Goal: Task Accomplishment & Management: Complete application form

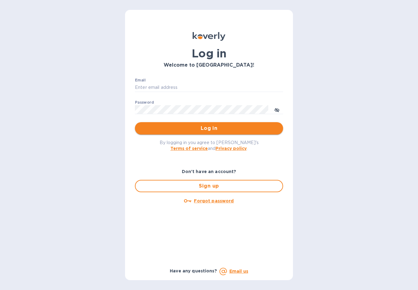
type input "[PERSON_NAME][EMAIL_ADDRESS][PERSON_NAME][DOMAIN_NAME]"
click at [171, 131] on span "Log in" at bounding box center [209, 128] width 138 height 7
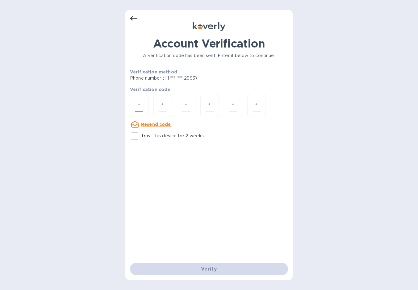
click at [141, 101] on input "number" at bounding box center [139, 105] width 8 height 11
type input "8"
type input "0"
type input "2"
type input "3"
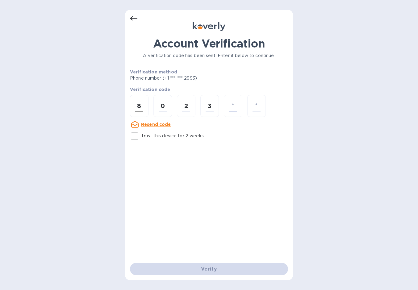
type input "9"
type input "5"
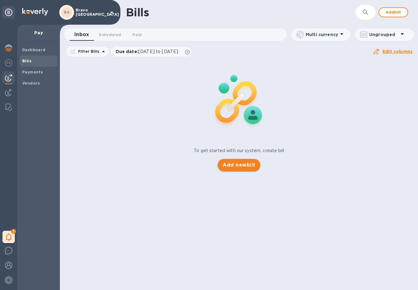
click at [232, 165] on span "Add new bill" at bounding box center [239, 164] width 32 height 7
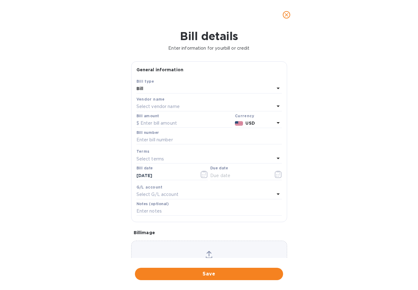
click at [172, 194] on p "Select G/L account" at bounding box center [157, 194] width 42 height 6
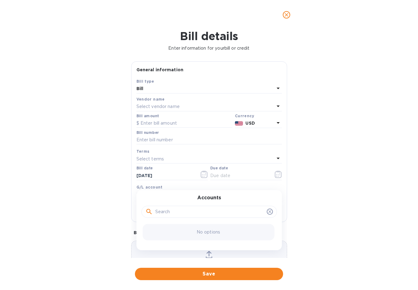
click at [315, 182] on div "Bill details Enter information for your bill or credit General information Save…" at bounding box center [209, 160] width 418 height 260
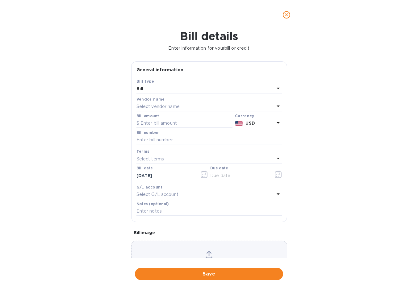
click at [176, 105] on p "Select vendor name" at bounding box center [157, 106] width 43 height 6
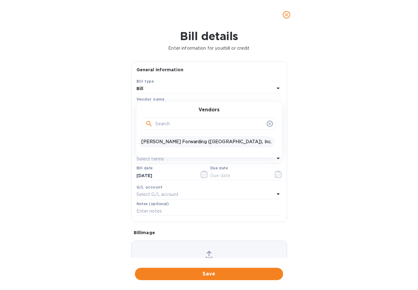
click at [162, 145] on div "JAS Forwarding (USA), Inc." at bounding box center [206, 141] width 135 height 11
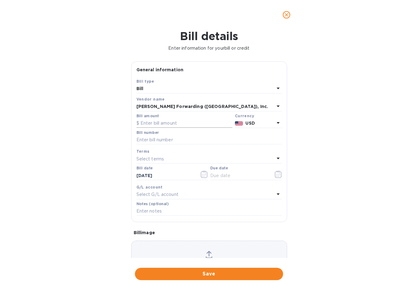
click at [175, 124] on input "text" at bounding box center [184, 123] width 96 height 9
type input "361.37"
click at [168, 140] on input "text" at bounding box center [208, 139] width 145 height 9
paste input "CLT503375640"
type input "CLT503375640"
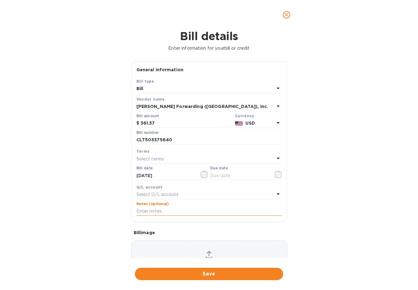
click at [167, 211] on input "text" at bounding box center [208, 211] width 145 height 9
type input "Dolly Llama"
click at [207, 179] on button "button" at bounding box center [204, 174] width 15 height 15
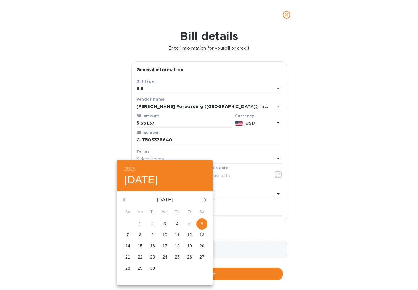
click at [231, 177] on div at bounding box center [209, 145] width 418 height 290
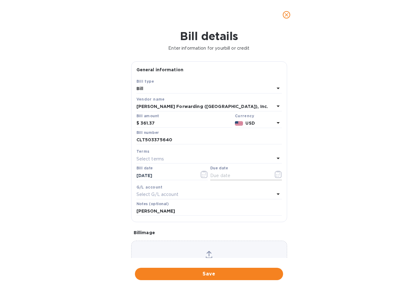
click at [278, 174] on icon "button" at bounding box center [278, 174] width 7 height 7
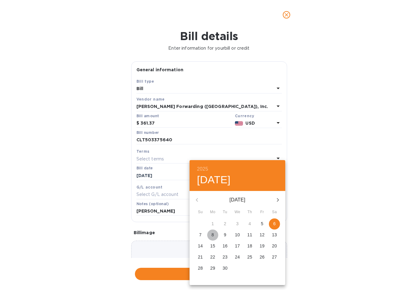
click at [212, 236] on p "8" at bounding box center [212, 235] width 2 height 6
type input "09/08/2025"
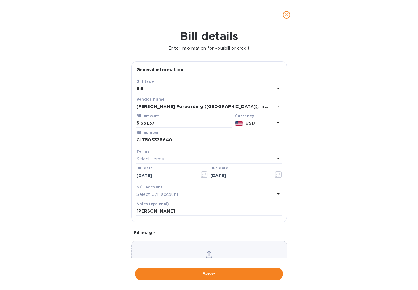
click at [202, 159] on div "Select terms" at bounding box center [205, 159] width 138 height 9
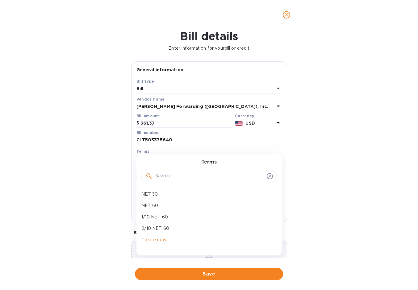
click at [337, 132] on div "Bill details Enter information for your bill or credit General information Save…" at bounding box center [209, 160] width 418 height 260
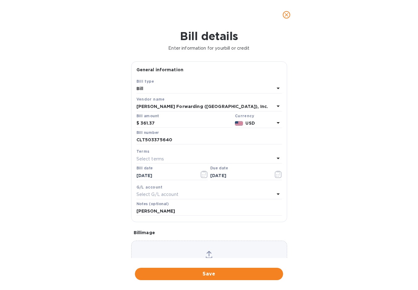
scroll to position [35, 0]
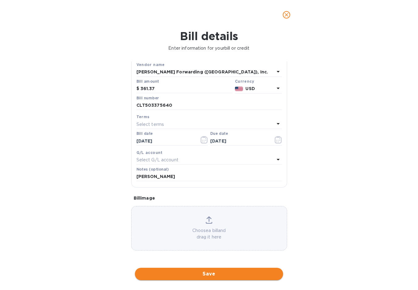
click at [164, 275] on span "Save" at bounding box center [209, 273] width 138 height 7
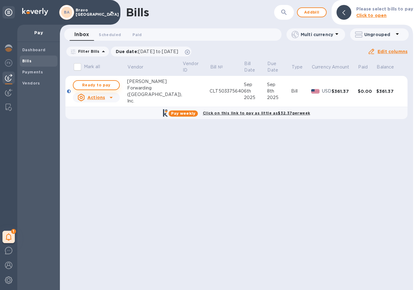
click at [92, 86] on span "Ready to pay" at bounding box center [96, 84] width 36 height 7
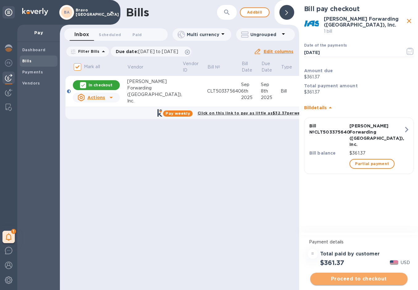
click at [366, 278] on span "Proceed to checkout" at bounding box center [358, 278] width 87 height 7
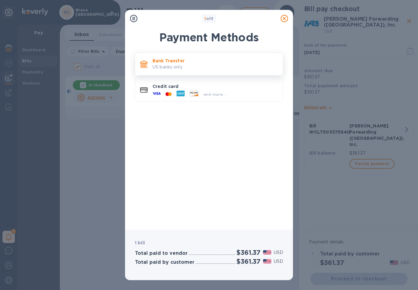
click at [252, 58] on p "Bank Transfer" at bounding box center [214, 61] width 125 height 6
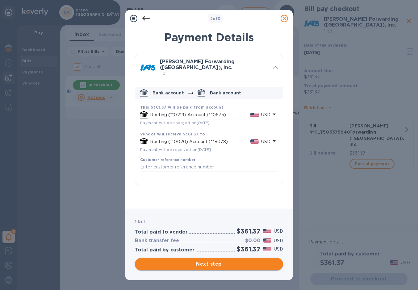
click at [190, 263] on span "Next step" at bounding box center [209, 263] width 138 height 7
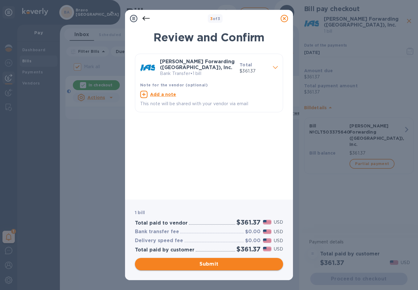
click at [200, 258] on button "Submit" at bounding box center [209, 264] width 148 height 12
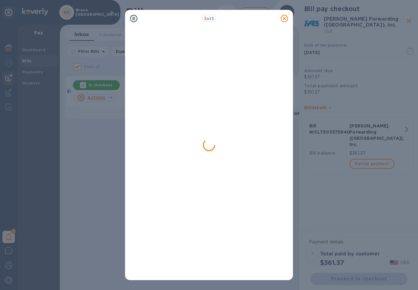
checkbox input "false"
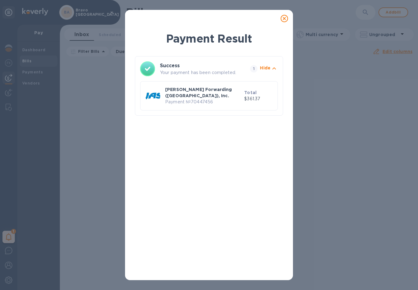
click at [284, 18] on icon at bounding box center [284, 18] width 7 height 7
